Goal: Find specific page/section: Find specific page/section

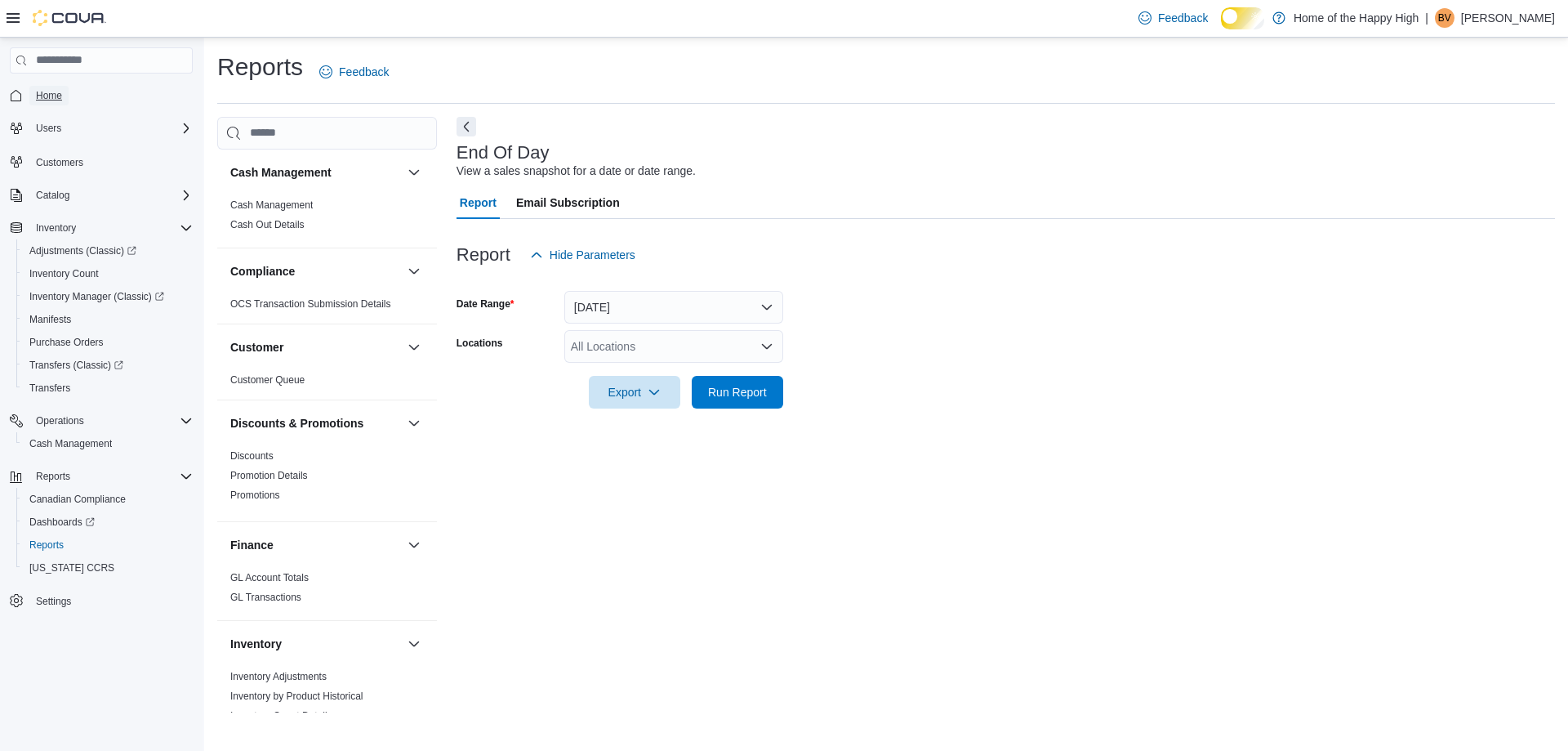
click at [54, 91] on span "Home" at bounding box center [49, 96] width 26 height 13
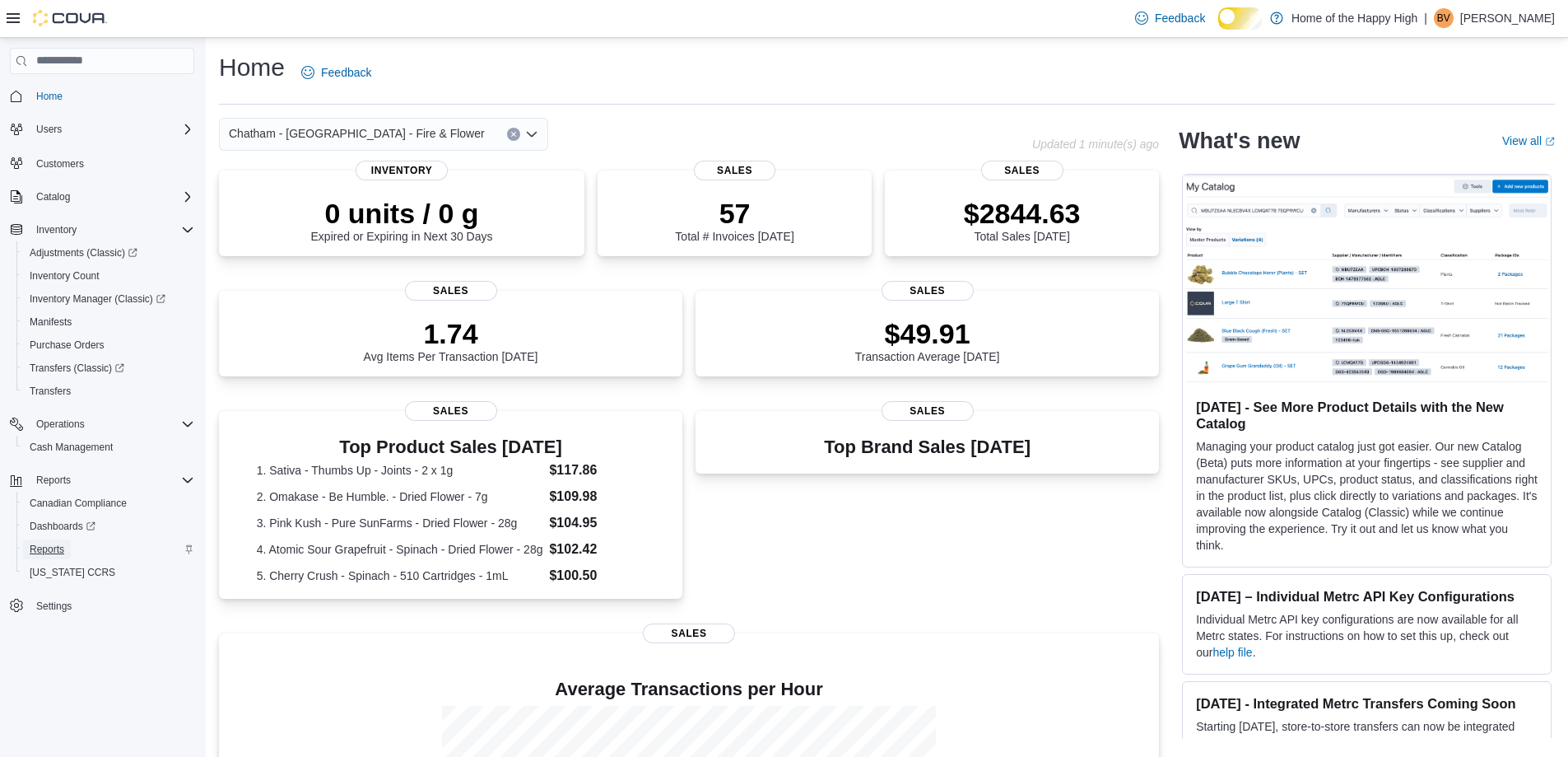
click at [62, 552] on span "Reports" at bounding box center [46, 549] width 34 height 13
